Goal: Navigation & Orientation: Find specific page/section

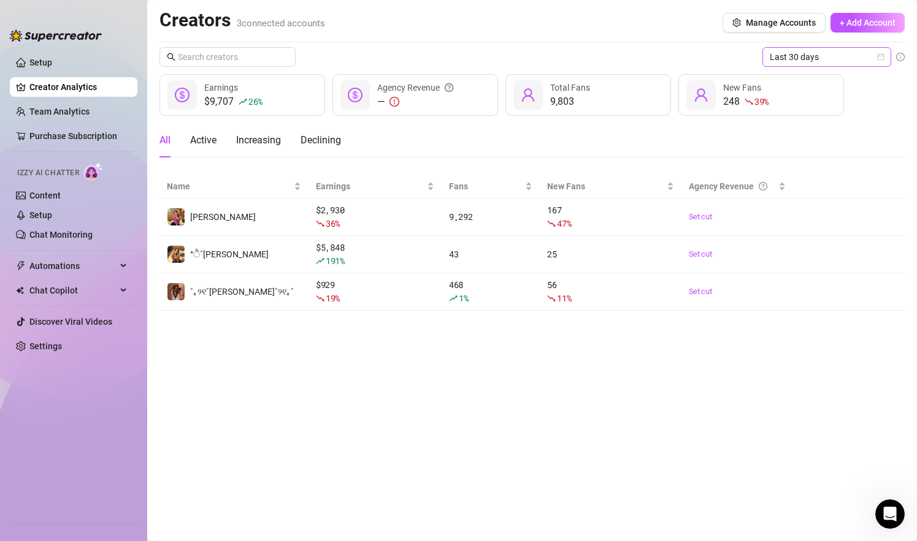
click at [779, 59] on span "Last 30 days" at bounding box center [826, 57] width 114 height 18
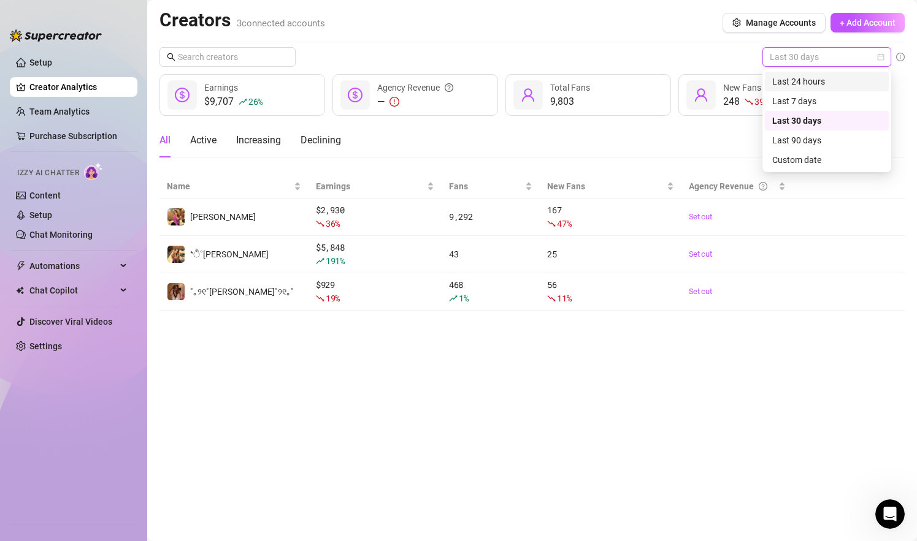
click at [779, 75] on div "Last 24 hours" at bounding box center [826, 81] width 109 height 13
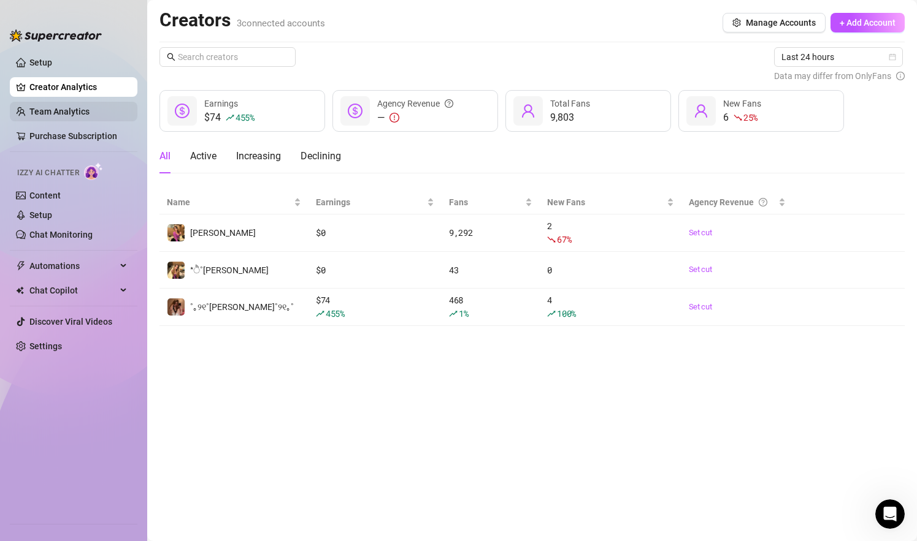
click at [90, 113] on link "Team Analytics" at bounding box center [59, 112] width 60 height 10
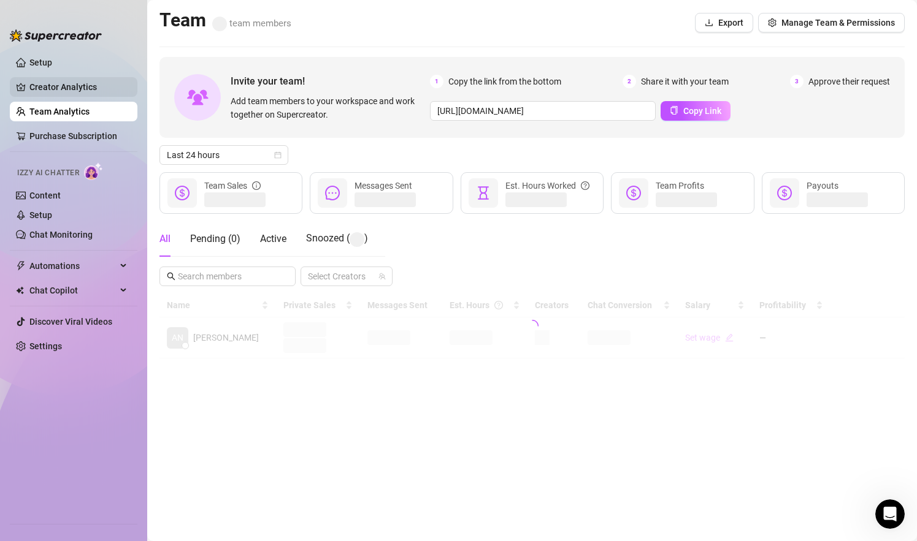
click at [96, 90] on link "Creator Analytics" at bounding box center [78, 87] width 98 height 20
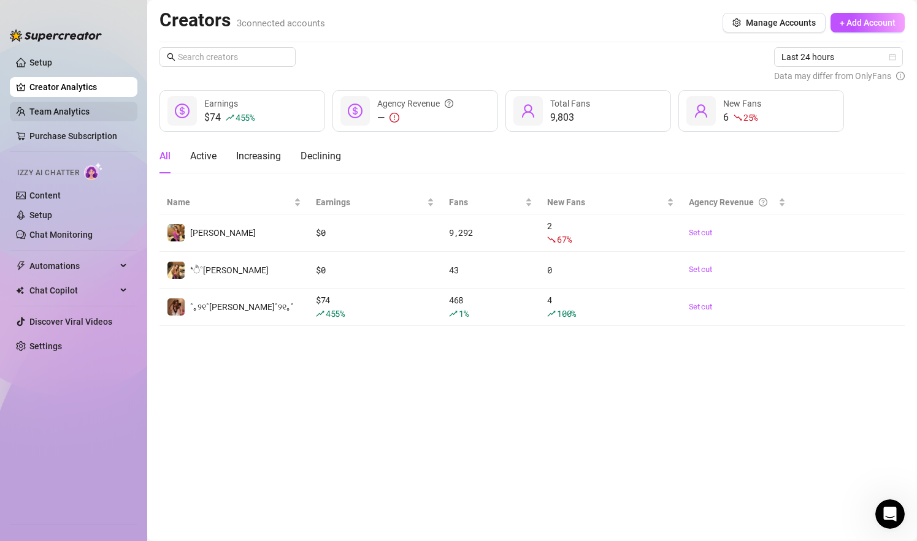
click at [73, 109] on link "Team Analytics" at bounding box center [59, 112] width 60 height 10
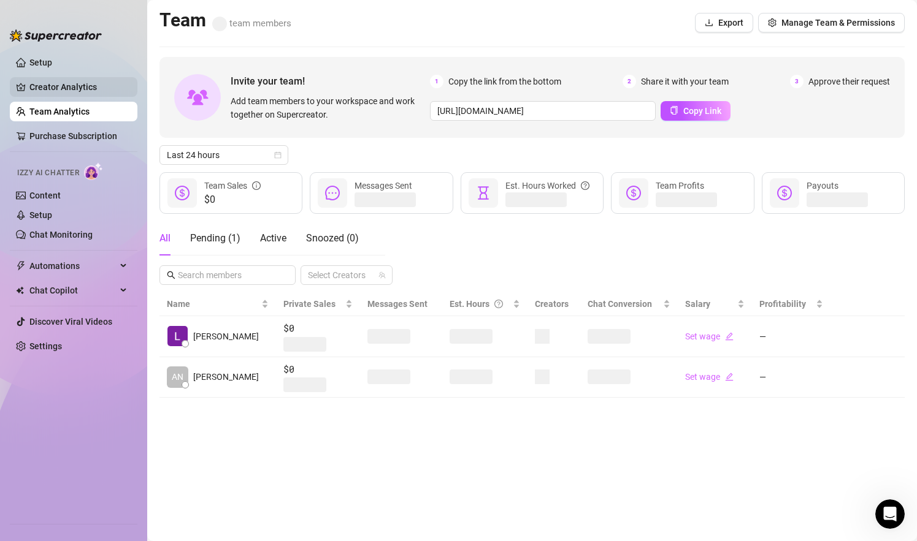
click at [73, 91] on link "Creator Analytics" at bounding box center [78, 87] width 98 height 20
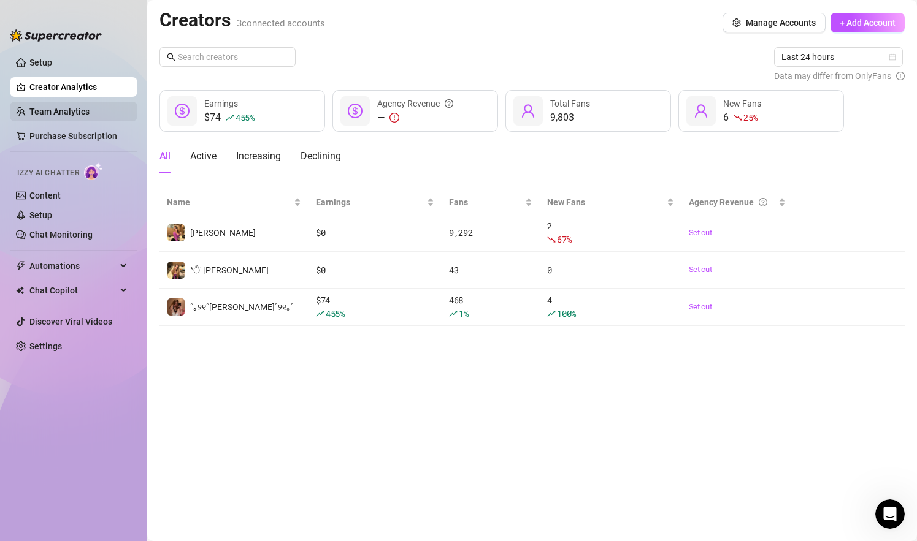
click at [63, 116] on link "Team Analytics" at bounding box center [59, 112] width 60 height 10
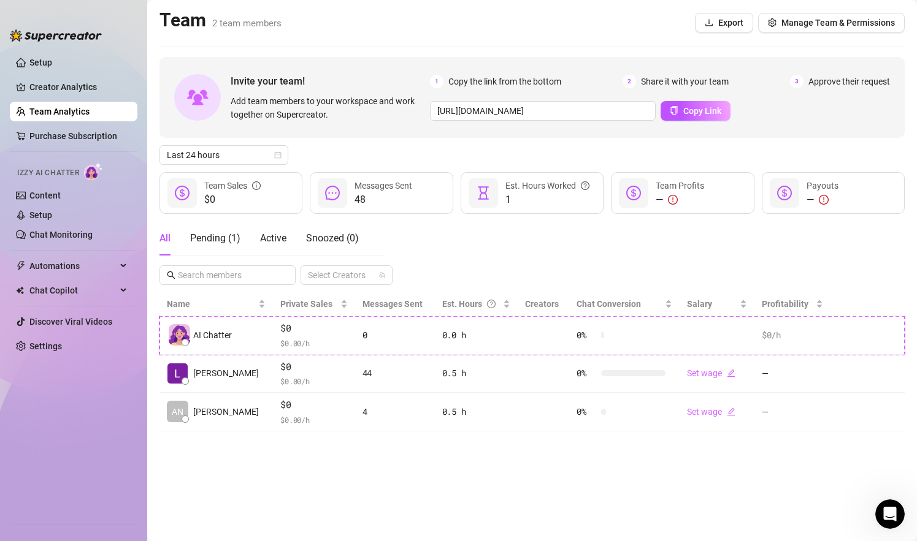
click at [63, 97] on ul "Setup Creator Analytics Team Analytics Purchase Subscription Izzy AI Chatter Co…" at bounding box center [74, 283] width 128 height 471
click at [63, 88] on link "Creator Analytics" at bounding box center [78, 87] width 98 height 20
